Goal: Find specific page/section: Find specific page/section

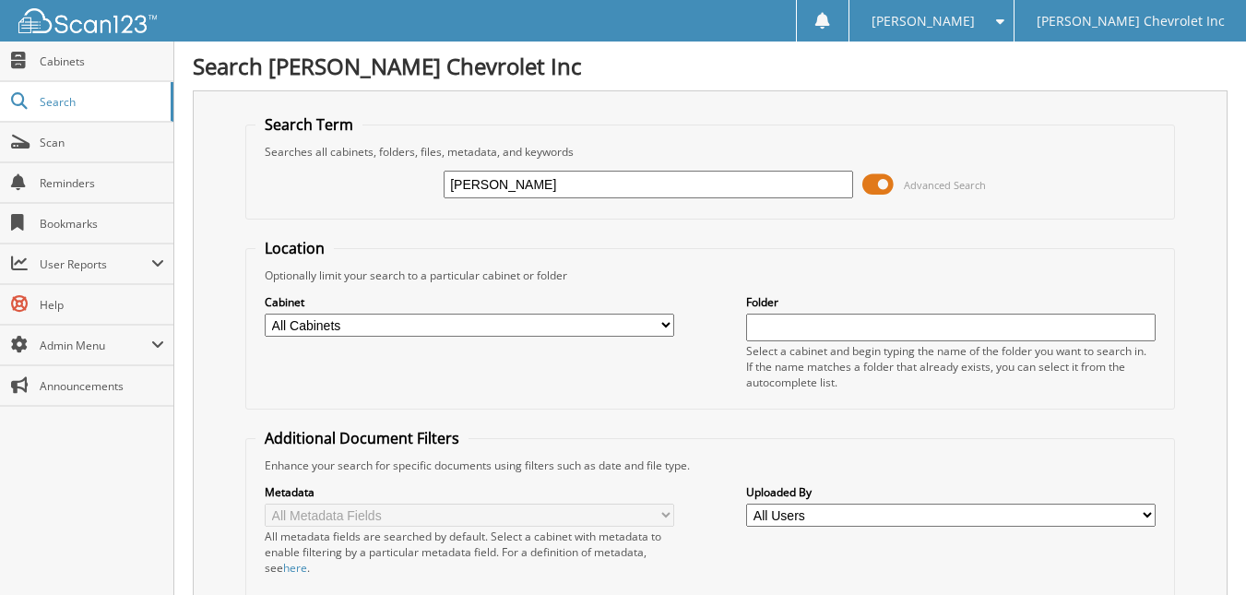
drag, startPoint x: 582, startPoint y: 176, endPoint x: 222, endPoint y: 247, distance: 366.6
click at [230, 248] on div "Search Term Searches all cabinets, folders, files, metadata, and keywords yvett…" at bounding box center [710, 451] width 1035 height 722
type input "[PERSON_NAME]"
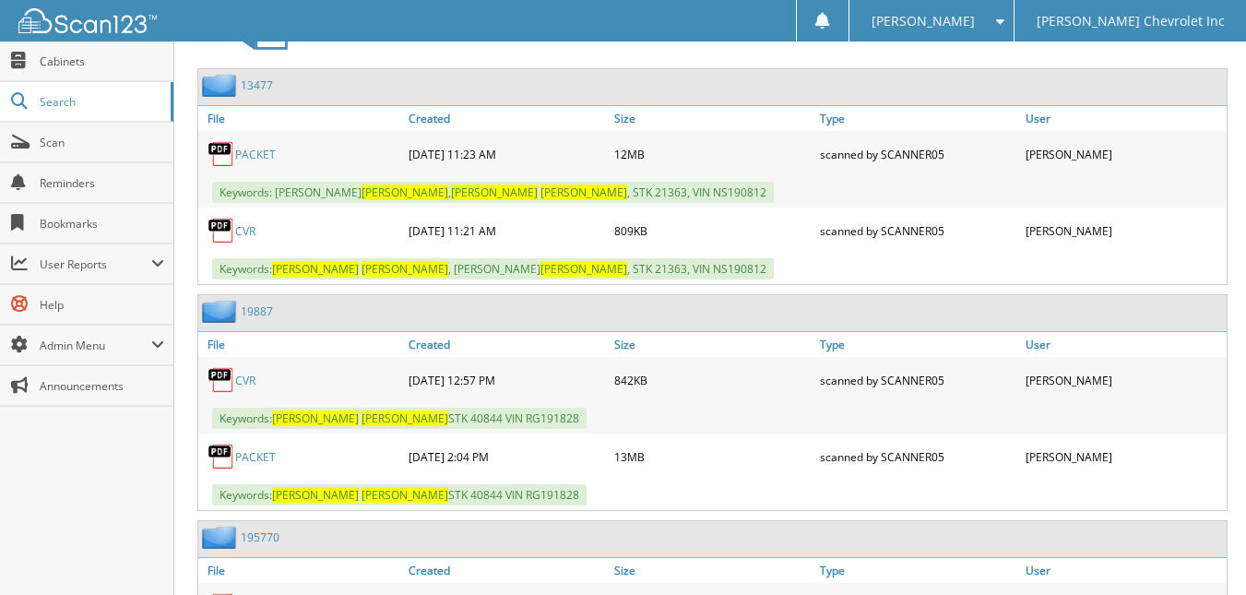
scroll to position [922, 0]
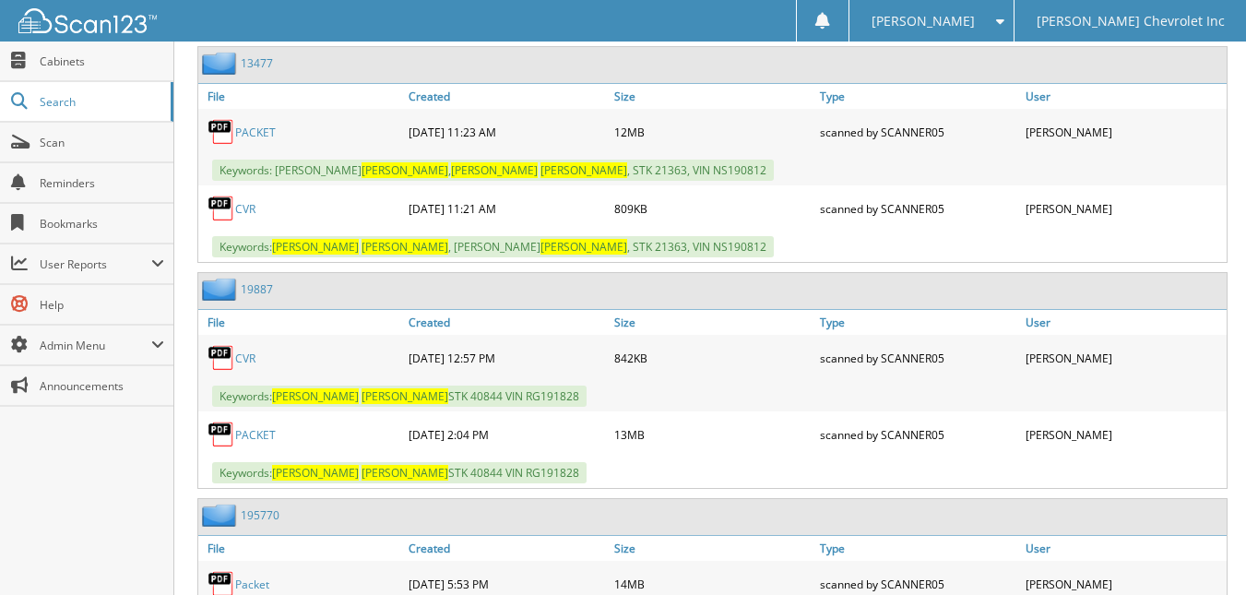
click at [265, 433] on link "PACKET" at bounding box center [255, 435] width 41 height 16
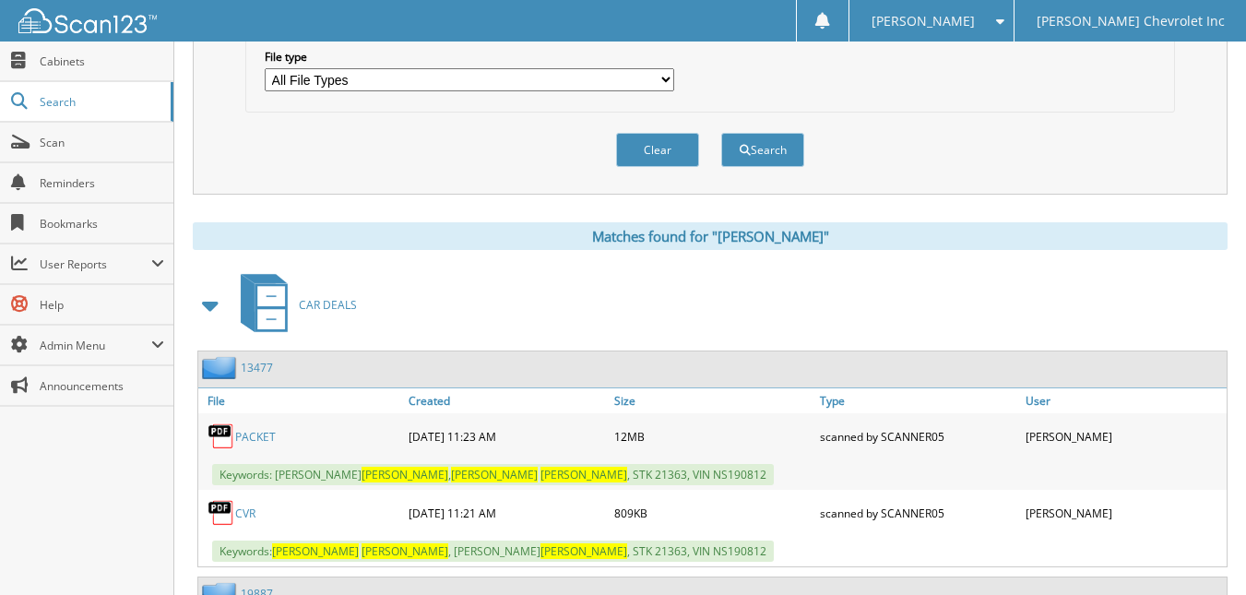
scroll to position [553, 0]
